Goal: Find contact information: Obtain details needed to contact an individual or organization

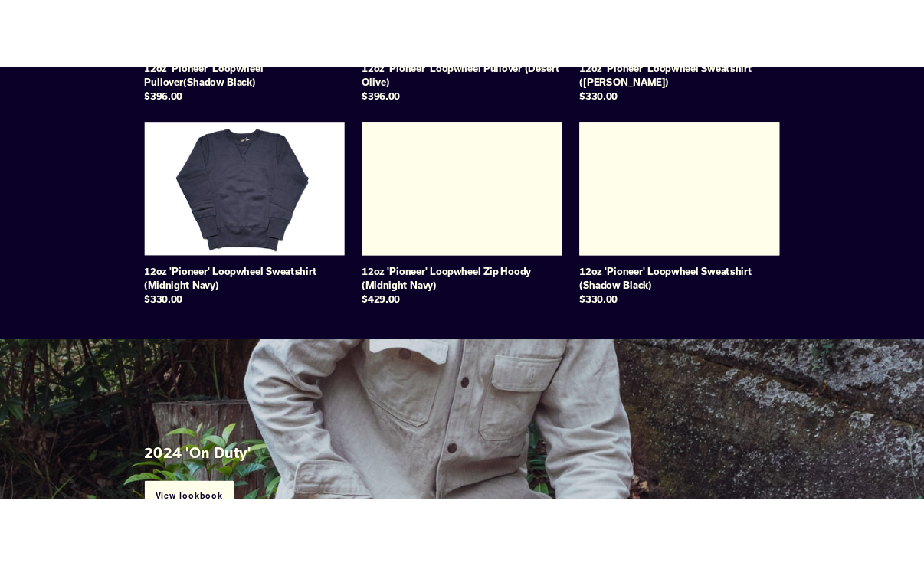
scroll to position [1608, 0]
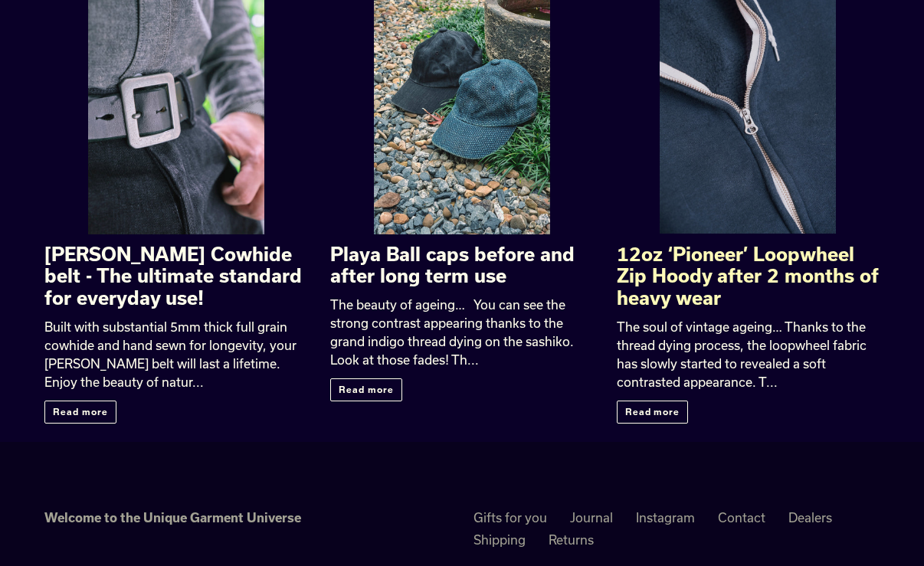
scroll to position [2537, 0]
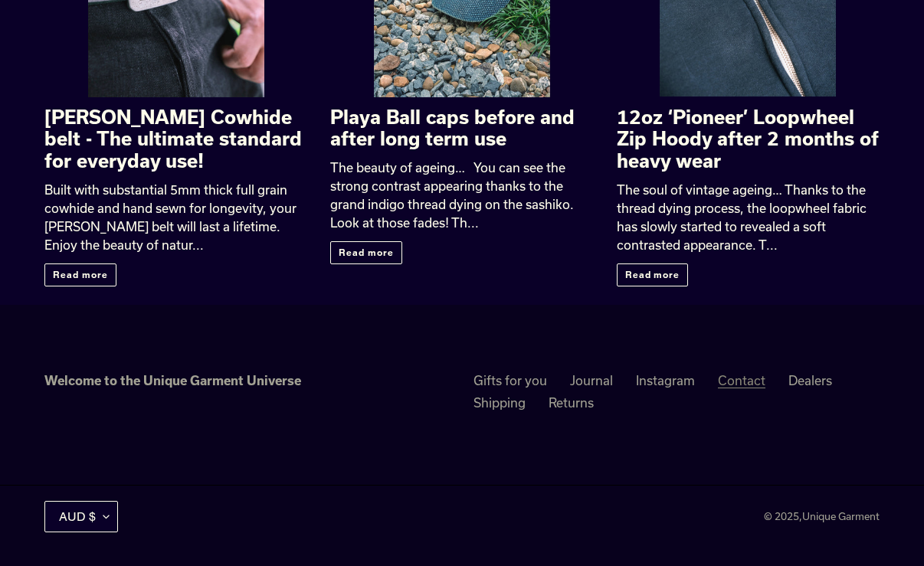
click at [727, 384] on link "Contact" at bounding box center [741, 380] width 47 height 15
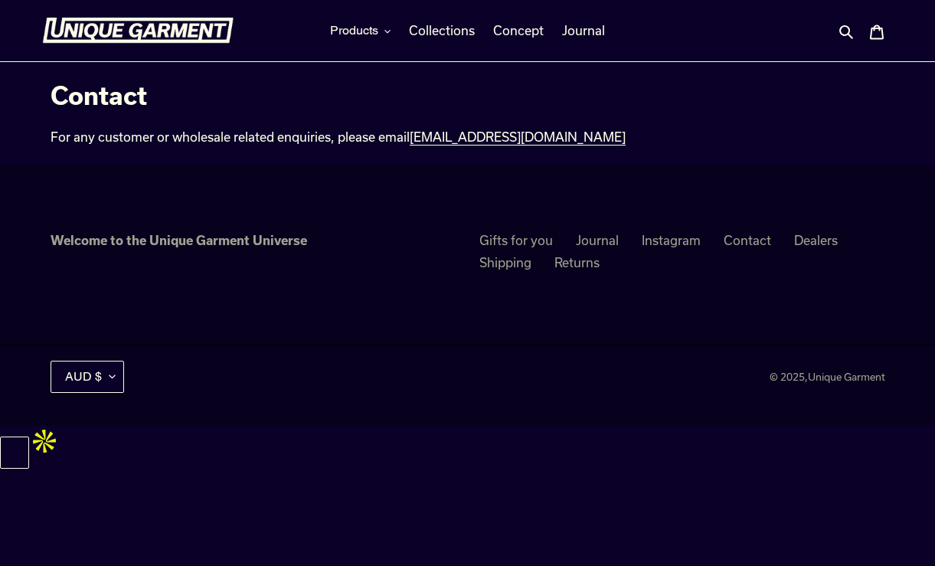
drag, startPoint x: 581, startPoint y: 134, endPoint x: 410, endPoint y: 137, distance: 170.8
click at [410, 137] on div "For any customer or wholesale related enquiries, please email [EMAIL_ADDRESS][D…" at bounding box center [397, 137] width 692 height 18
copy div "[EMAIL_ADDRESS][DOMAIN_NAME]"
